Goal: Check status: Check status

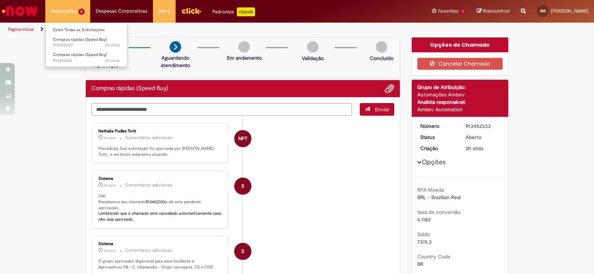
click at [69, 13] on li "Requisições 2 Exibir Todas as Solicitações Compras rápidas (Speed Buy) 2h atrás…" at bounding box center [67, 11] width 45 height 22
click at [78, 26] on li "Exibir Todas as Solicitações" at bounding box center [87, 29] width 82 height 10
click at [77, 28] on link "Exibir Todas as Solicitações" at bounding box center [87, 30] width 82 height 8
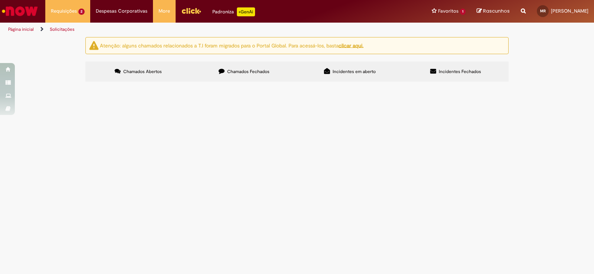
click at [0, 0] on img "recolher o estado da solicitação" at bounding box center [0, 0] width 0 height 0
click at [0, 0] on img at bounding box center [0, 0] width 0 height 0
click at [0, 0] on span "Pagamento Ginastica do mes de Março" at bounding box center [0, 0] width 0 height 0
drag, startPoint x: 196, startPoint y: 143, endPoint x: 206, endPoint y: 151, distance: 12.5
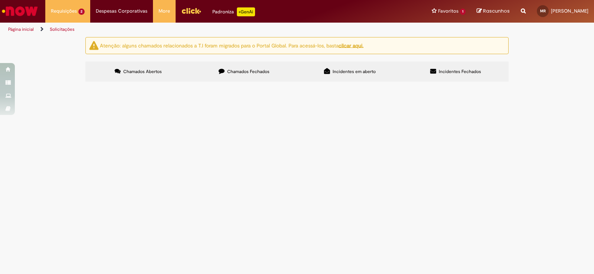
click at [0, 0] on tr "R13452316 Compras rápidas (Speed Buy) Pagamento Ginastica do mes de Março Aguar…" at bounding box center [0, 0] width 0 height 0
drag, startPoint x: 211, startPoint y: 144, endPoint x: 216, endPoint y: 147, distance: 6.1
click at [0, 0] on span "Pagamento Ginastica do mes de Março" at bounding box center [0, 0] width 0 height 0
click at [217, 147] on main "Solicitações Atenção: alguns chamados relacionados a T.I foram migrados para o …" at bounding box center [297, 155] width 594 height 237
